Goal: Task Accomplishment & Management: Complete application form

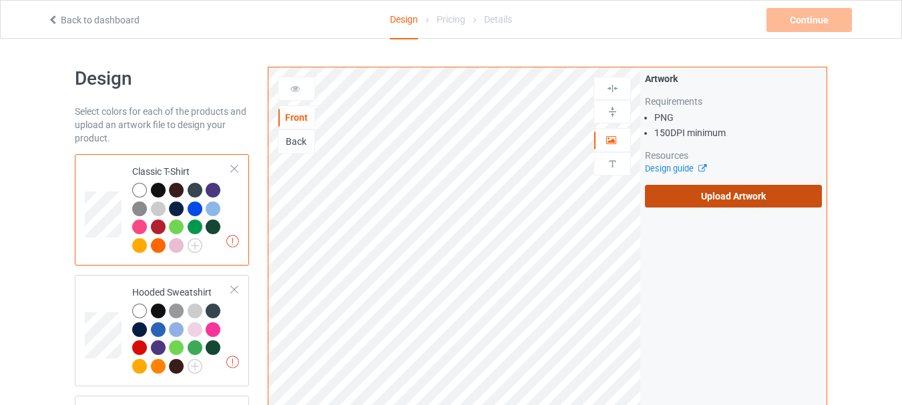
click at [691, 195] on label "Upload Artwork" at bounding box center [733, 196] width 177 height 23
click at [0, 0] on input "Upload Artwork" at bounding box center [0, 0] width 0 height 0
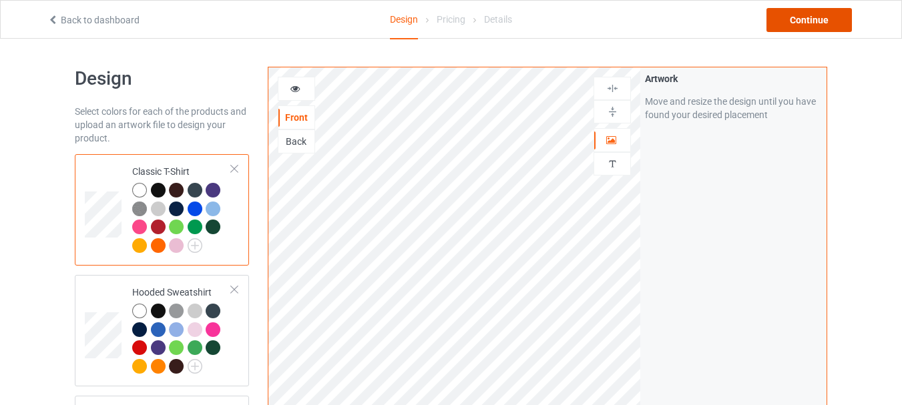
click at [813, 23] on div "Continue" at bounding box center [809, 20] width 85 height 24
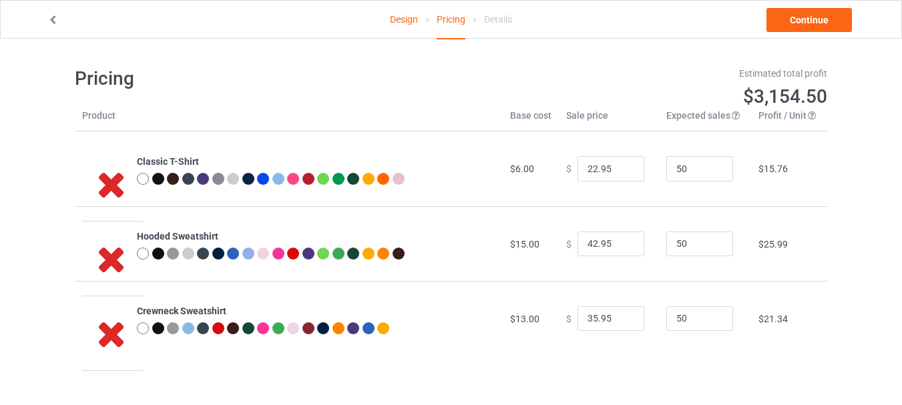
click at [407, 23] on link "Design" at bounding box center [404, 19] width 28 height 37
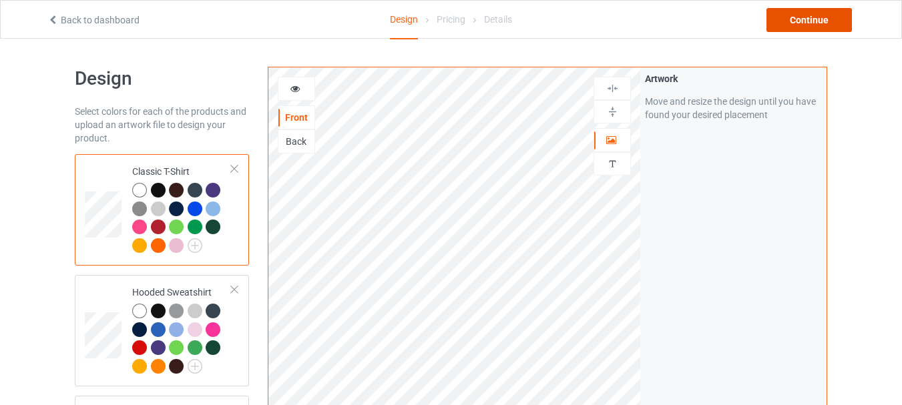
click at [821, 24] on div "Continue" at bounding box center [809, 20] width 85 height 24
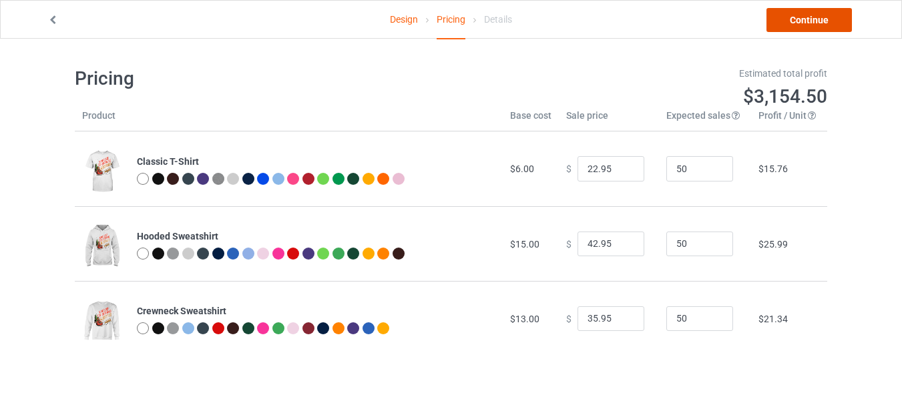
drag, startPoint x: 811, startPoint y: 18, endPoint x: 804, endPoint y: 23, distance: 9.1
click at [813, 18] on link "Continue" at bounding box center [809, 20] width 85 height 24
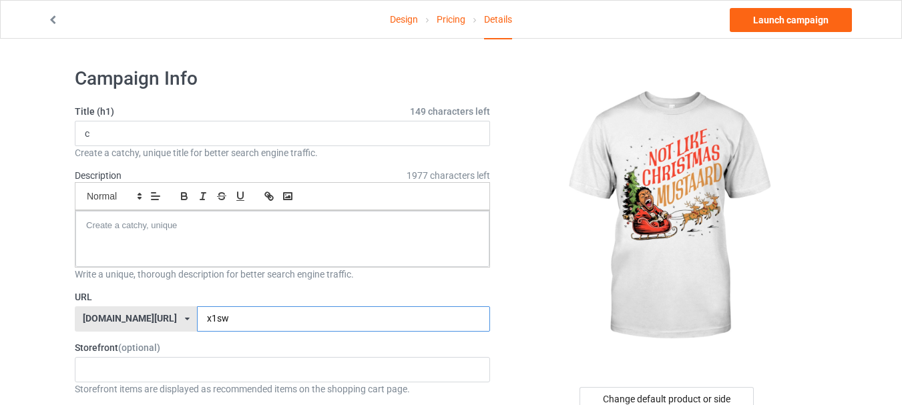
click at [287, 321] on input "x1sw" at bounding box center [343, 319] width 293 height 25
type input "x1swk"
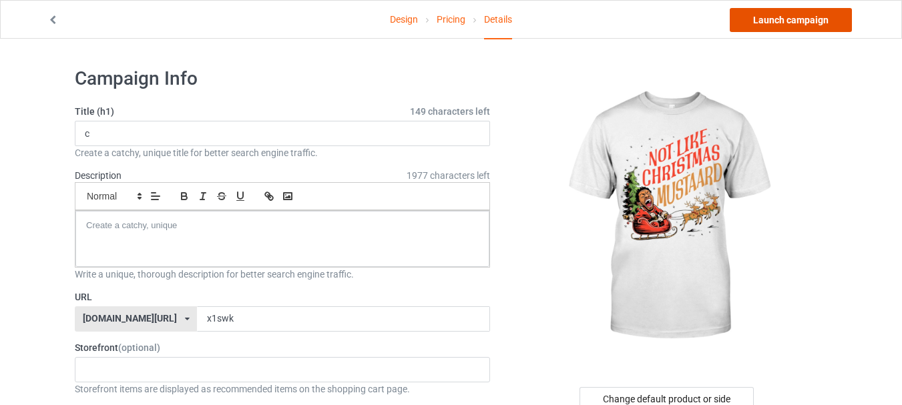
click at [799, 20] on link "Launch campaign" at bounding box center [791, 20] width 122 height 24
